Goal: Task Accomplishment & Management: Manage account settings

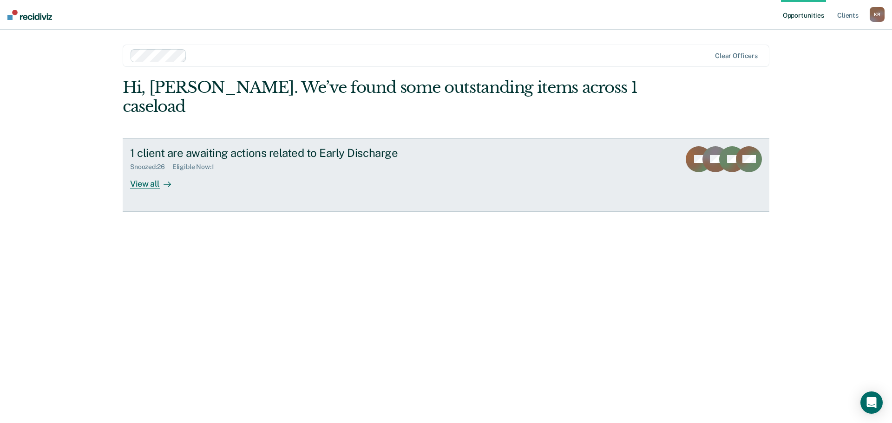
click at [548, 161] on link "1 client are awaiting actions related to Early Discharge Snoozed : 26 Eligible …" at bounding box center [446, 174] width 646 height 73
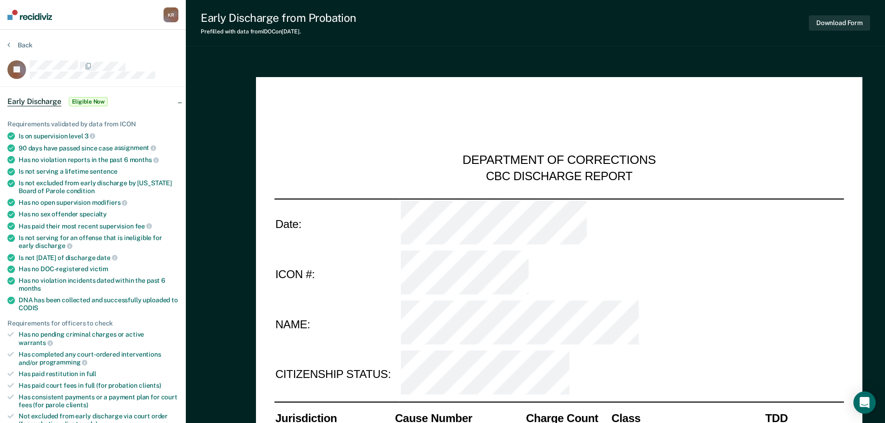
type textarea "x"
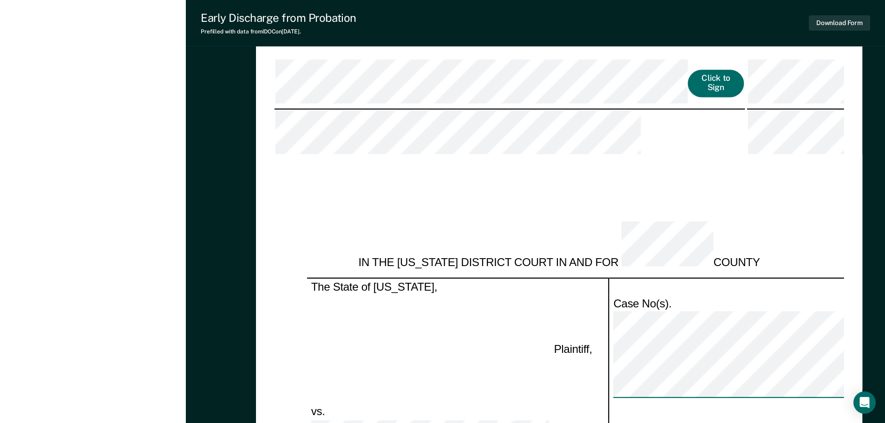
scroll to position [1207, 0]
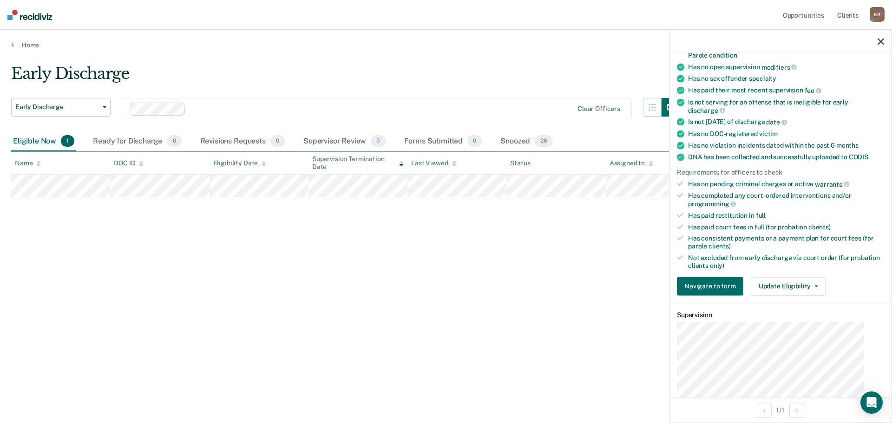
scroll to position [243, 0]
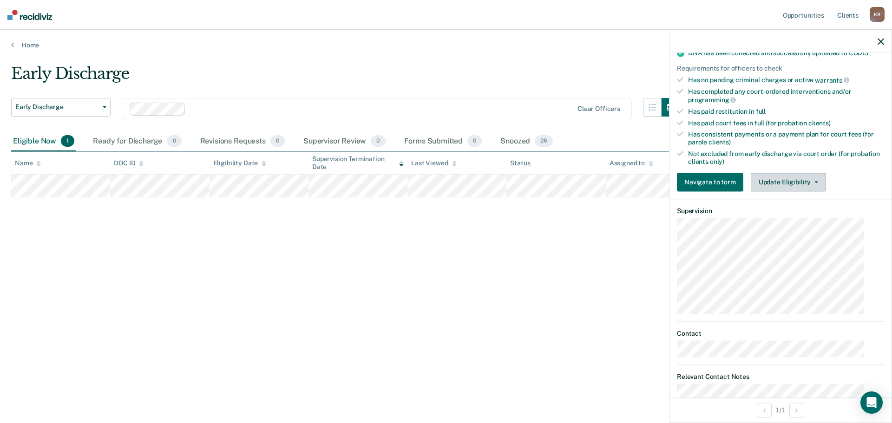
click at [780, 173] on button "Update Eligibility" at bounding box center [787, 182] width 75 height 19
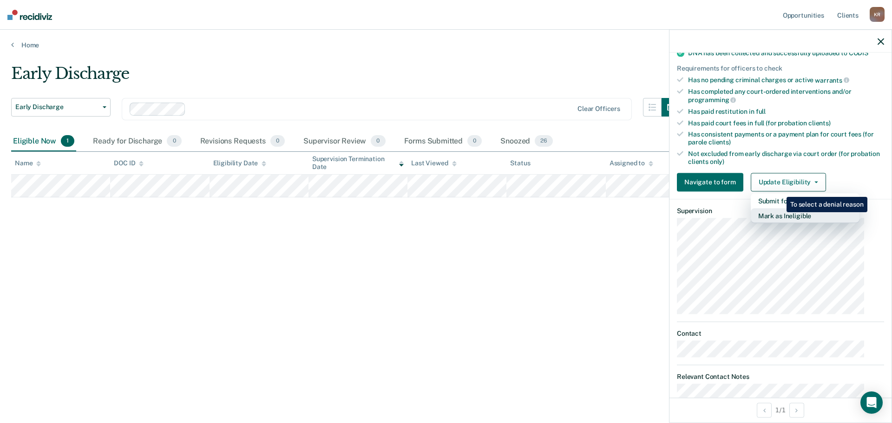
click at [779, 208] on button "Mark as Ineligible" at bounding box center [804, 215] width 109 height 15
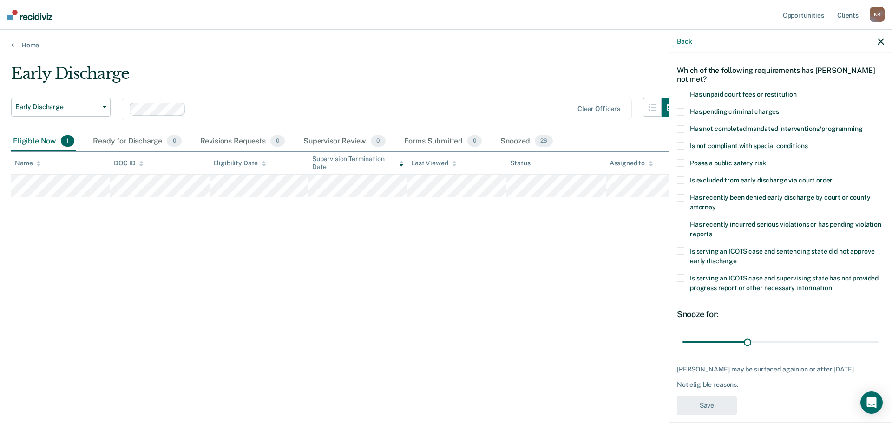
click at [684, 91] on span at bounding box center [680, 94] width 7 height 7
click at [684, 125] on span at bounding box center [680, 128] width 7 height 7
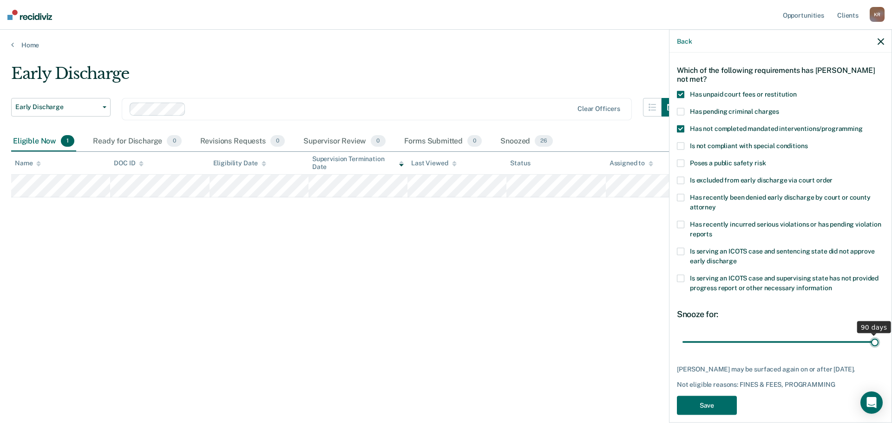
drag, startPoint x: 754, startPoint y: 328, endPoint x: 947, endPoint y: 327, distance: 192.7
type input "90"
click at [878, 334] on input "range" at bounding box center [780, 342] width 196 height 16
click at [722, 396] on button "Save" at bounding box center [707, 405] width 60 height 19
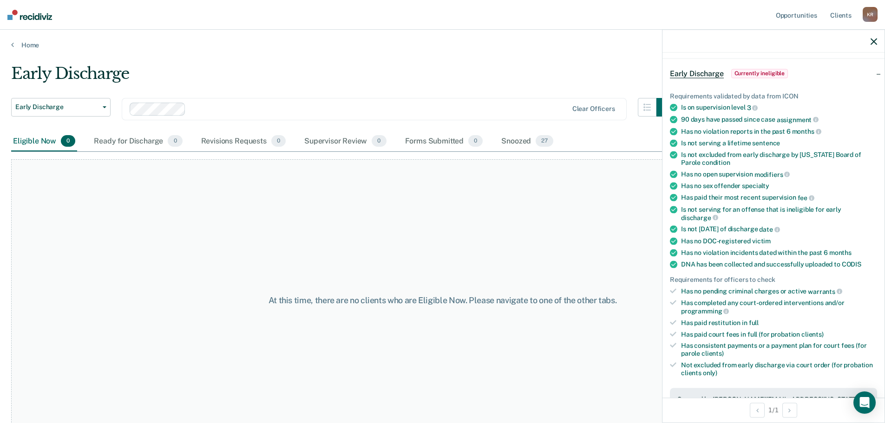
click at [872, 38] on icon "button" at bounding box center [873, 41] width 7 height 7
